Goal: Check status: Check status

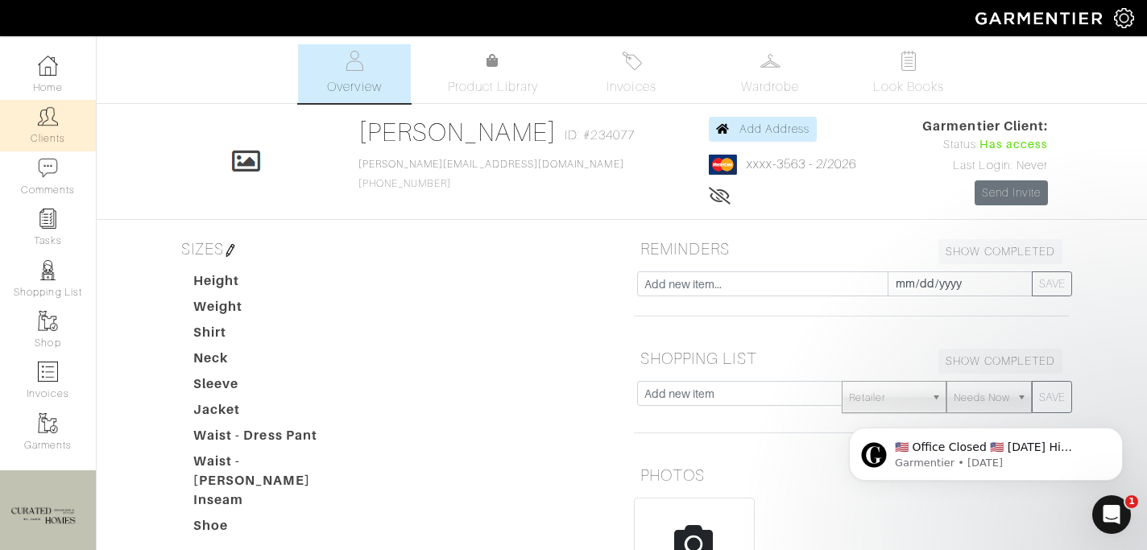
click at [68, 137] on link "Clients" at bounding box center [48, 125] width 96 height 51
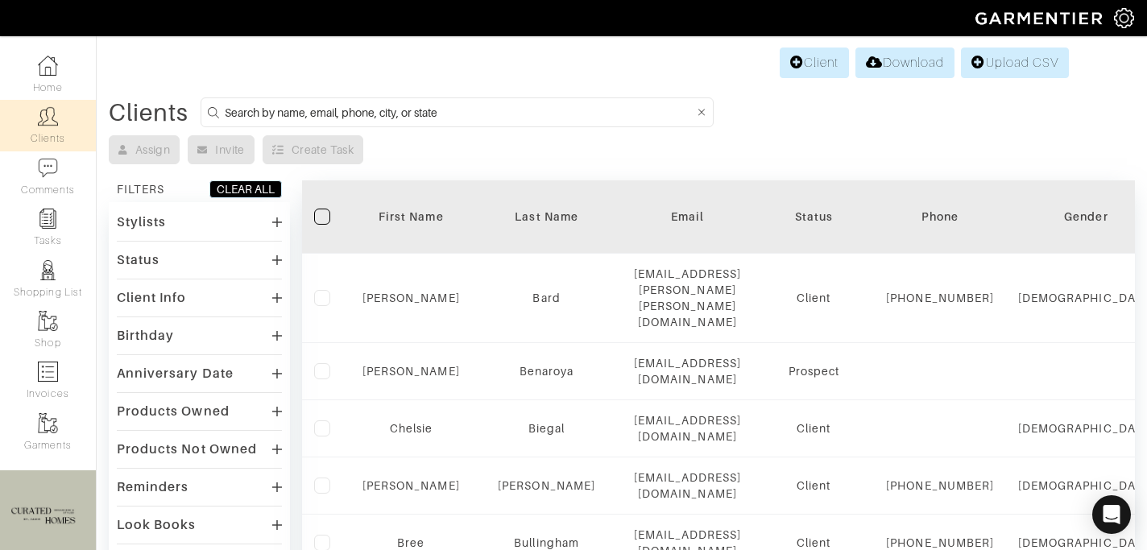
click at [304, 120] on input at bounding box center [460, 112] width 470 height 20
type input "[PERSON_NAME]"
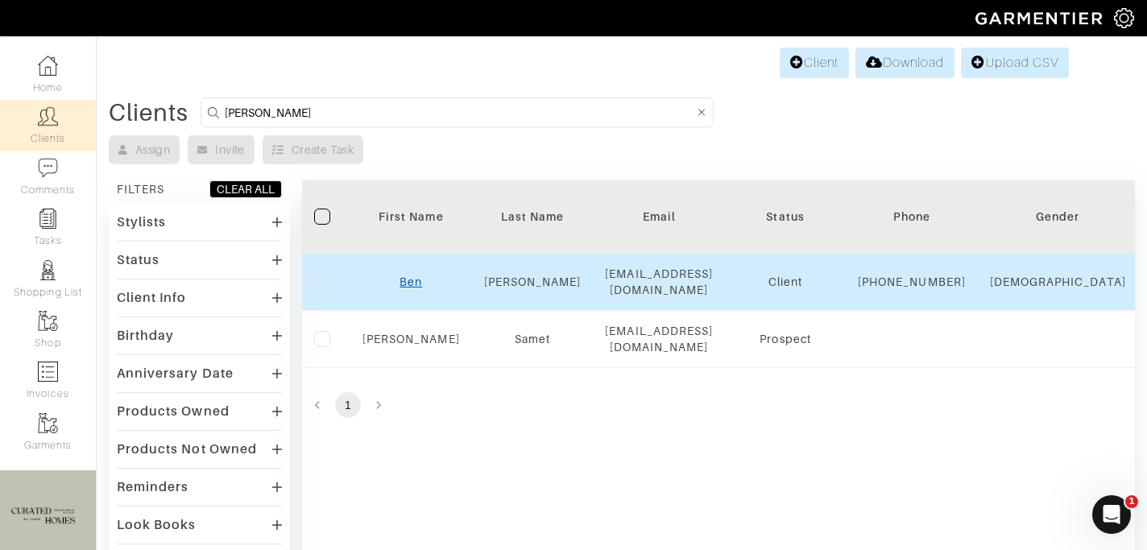
click at [417, 288] on link "Ben" at bounding box center [410, 281] width 23 height 13
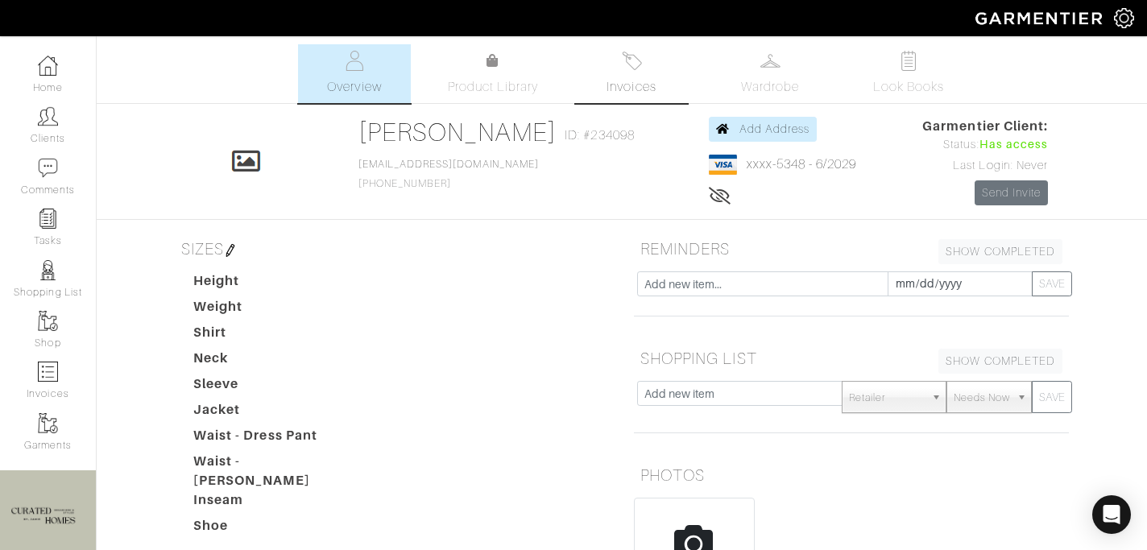
click at [602, 77] on link "Invoices" at bounding box center [631, 73] width 113 height 59
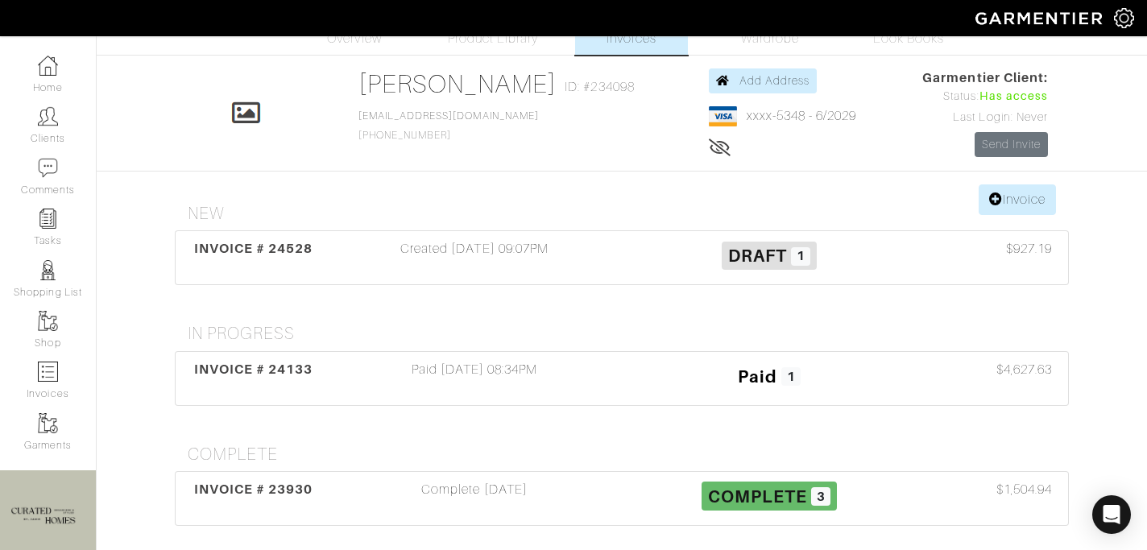
scroll to position [49, 0]
click at [552, 262] on div "Created [DATE] 09:07PM" at bounding box center [474, 256] width 295 height 37
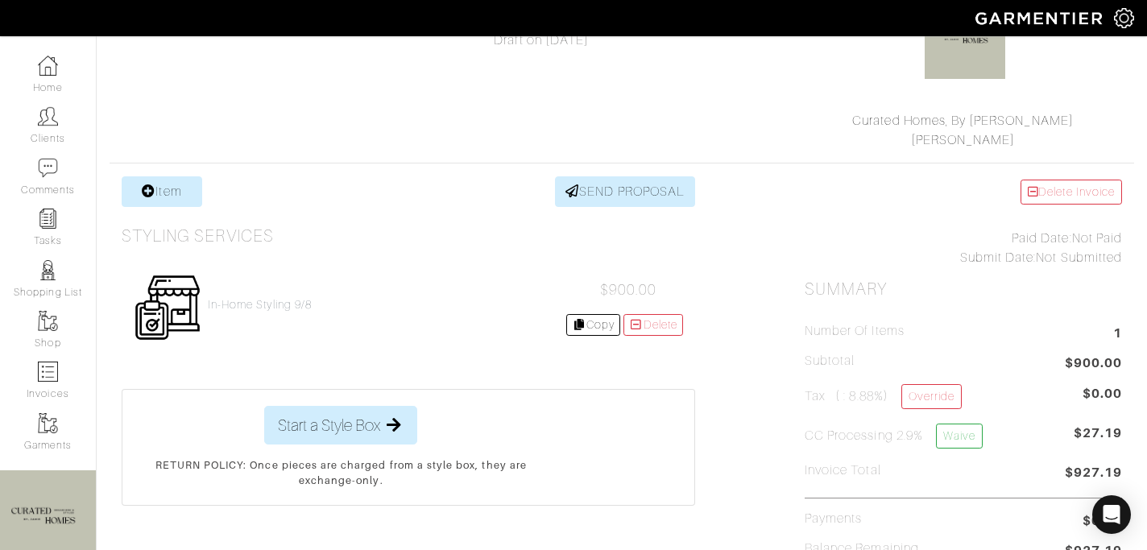
scroll to position [191, 0]
